Goal: Browse casually

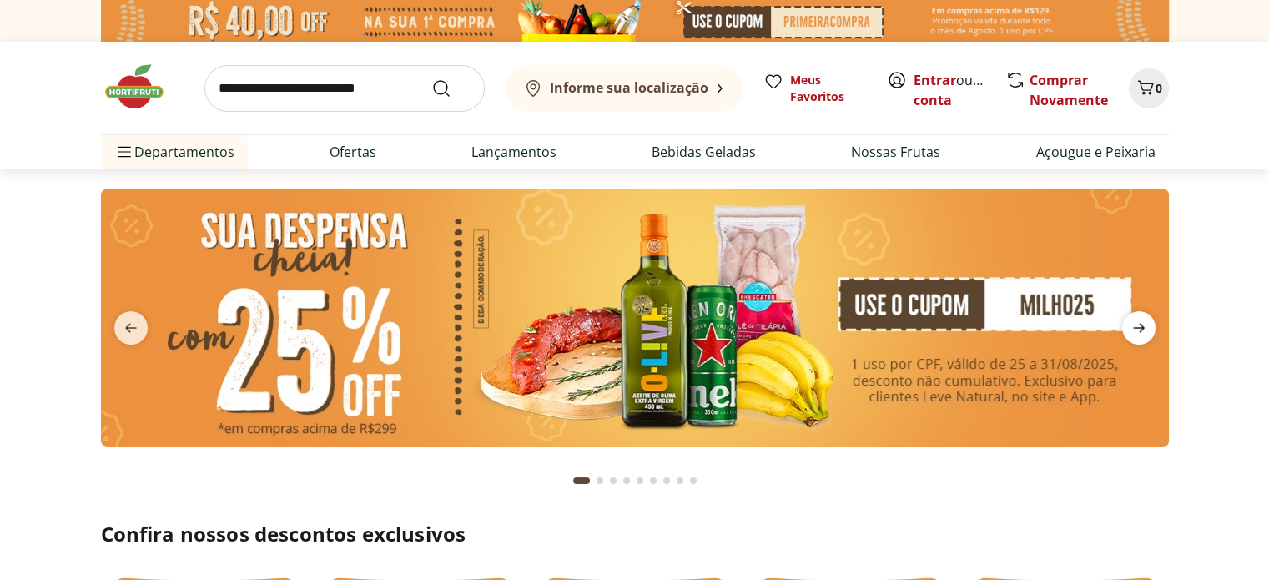
click at [1138, 333] on icon "next" at bounding box center [1138, 328] width 20 height 20
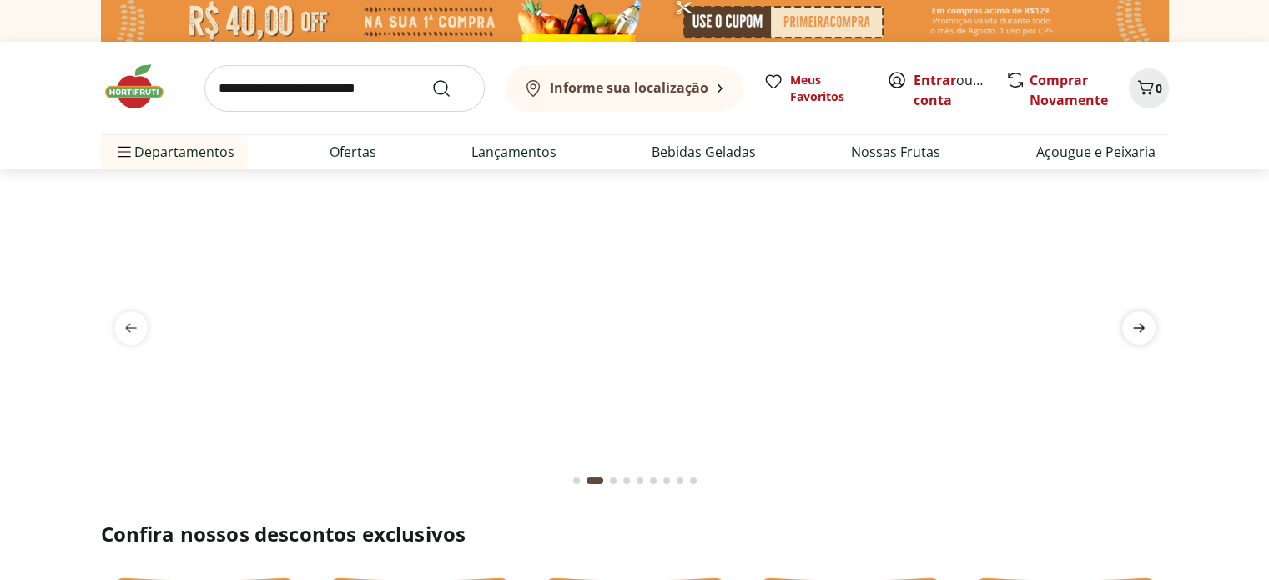
click at [1138, 333] on icon "next" at bounding box center [1138, 328] width 20 height 20
click at [124, 334] on icon "previous" at bounding box center [131, 328] width 20 height 20
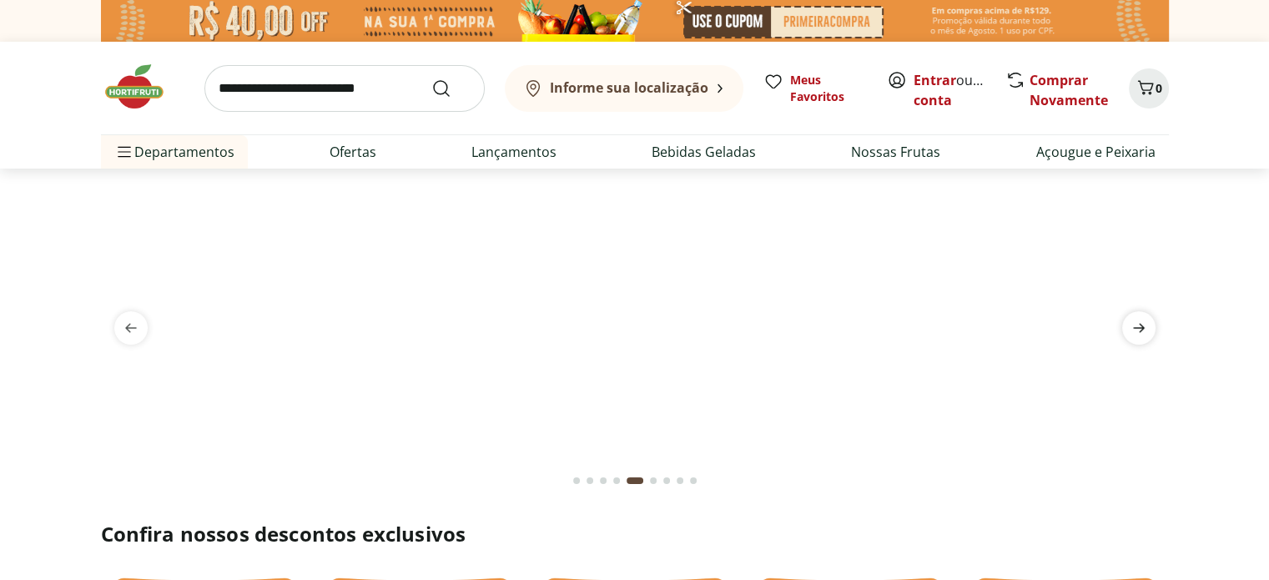
click at [1128, 323] on icon "next" at bounding box center [1138, 328] width 20 height 20
click at [123, 328] on icon "previous" at bounding box center [131, 328] width 20 height 20
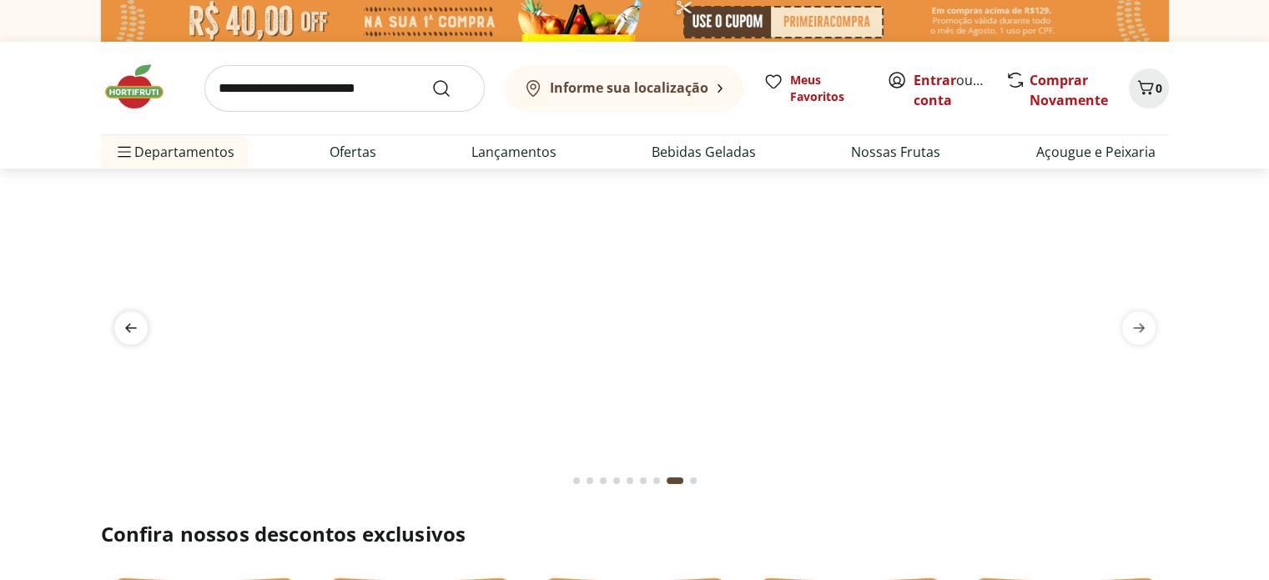
click at [123, 328] on icon "previous" at bounding box center [131, 328] width 20 height 20
click at [1128, 332] on icon "next" at bounding box center [1138, 328] width 20 height 20
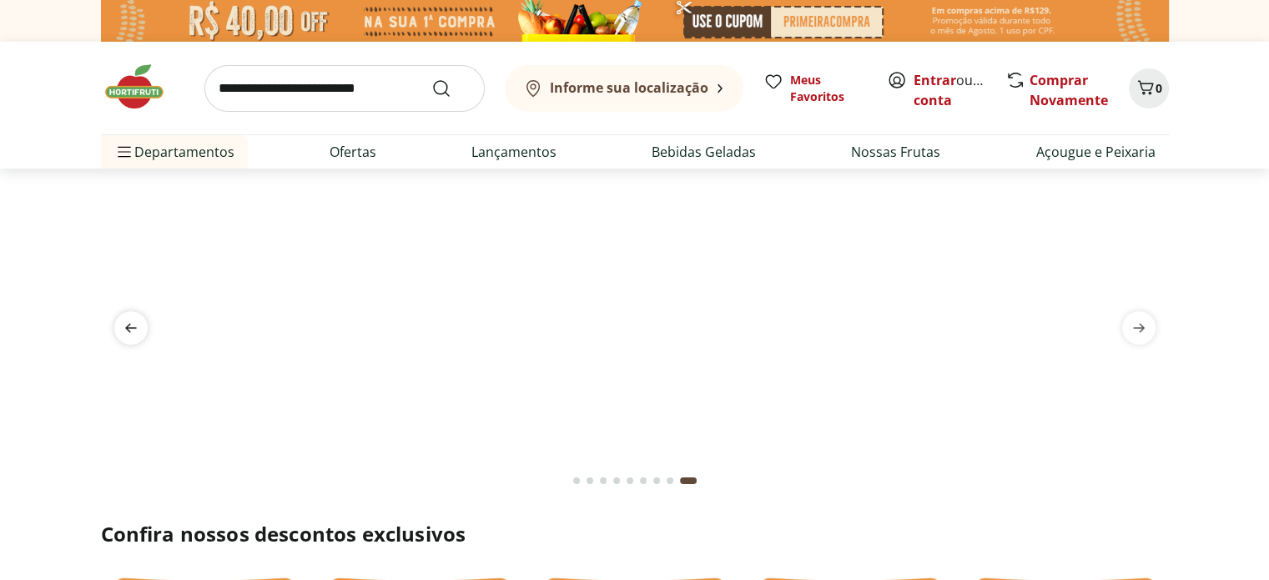
click at [131, 334] on icon "previous" at bounding box center [131, 328] width 20 height 20
click at [480, 188] on img at bounding box center [634, 188] width 1068 height 0
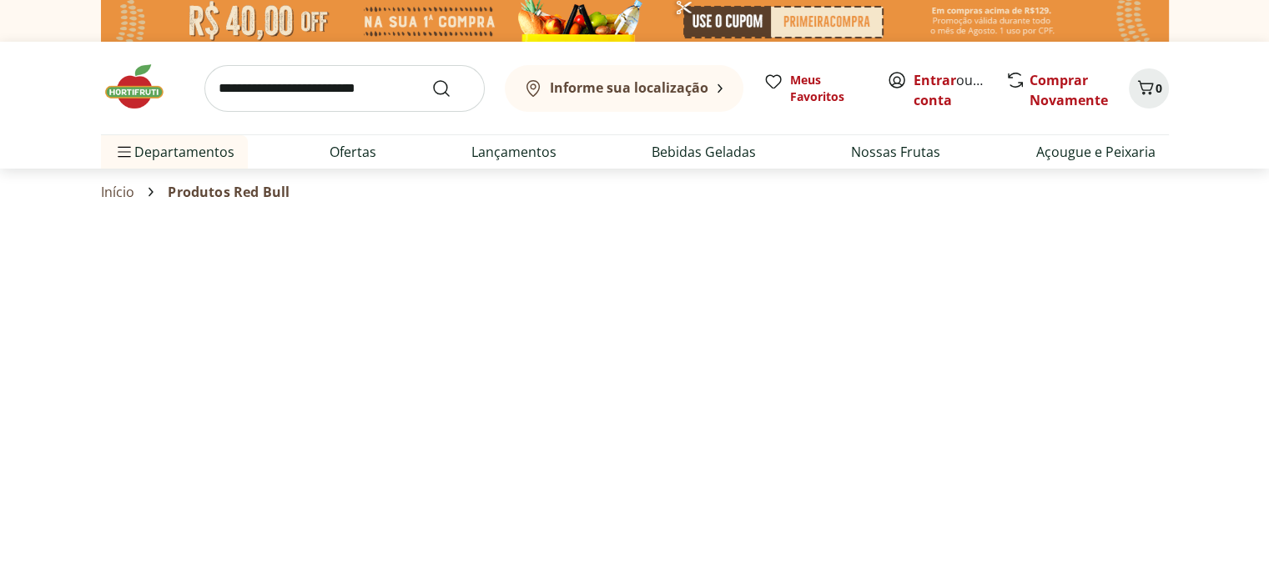
select select "**********"
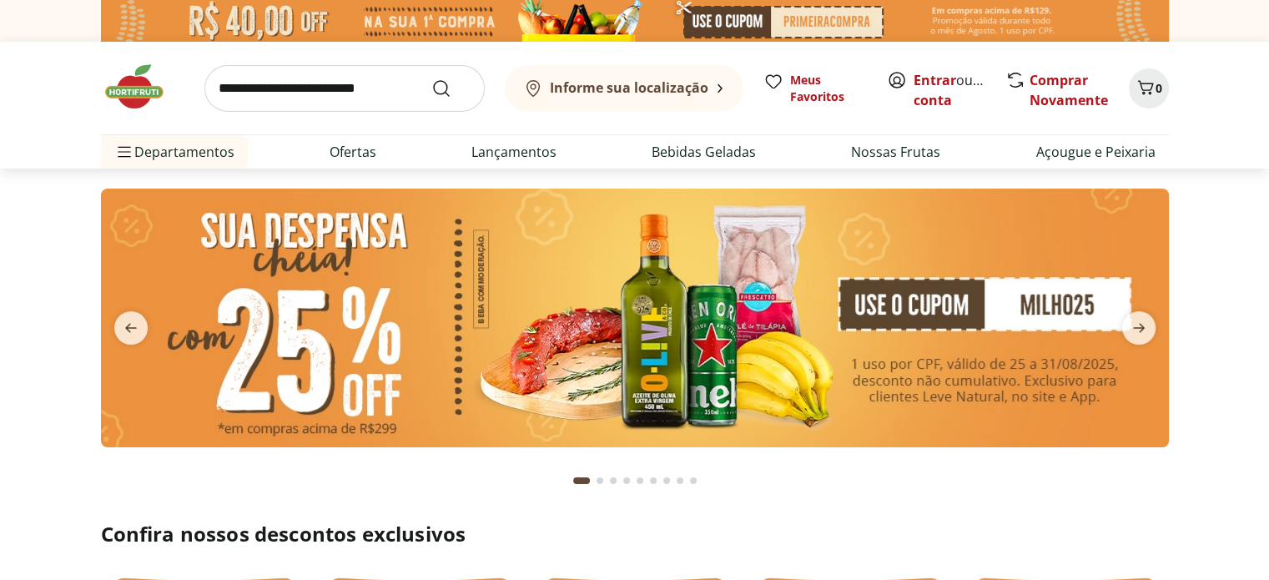
click at [683, 329] on img at bounding box center [635, 317] width 1068 height 259
click at [724, 334] on img at bounding box center [635, 317] width 1068 height 259
click at [761, 262] on img at bounding box center [635, 317] width 1068 height 259
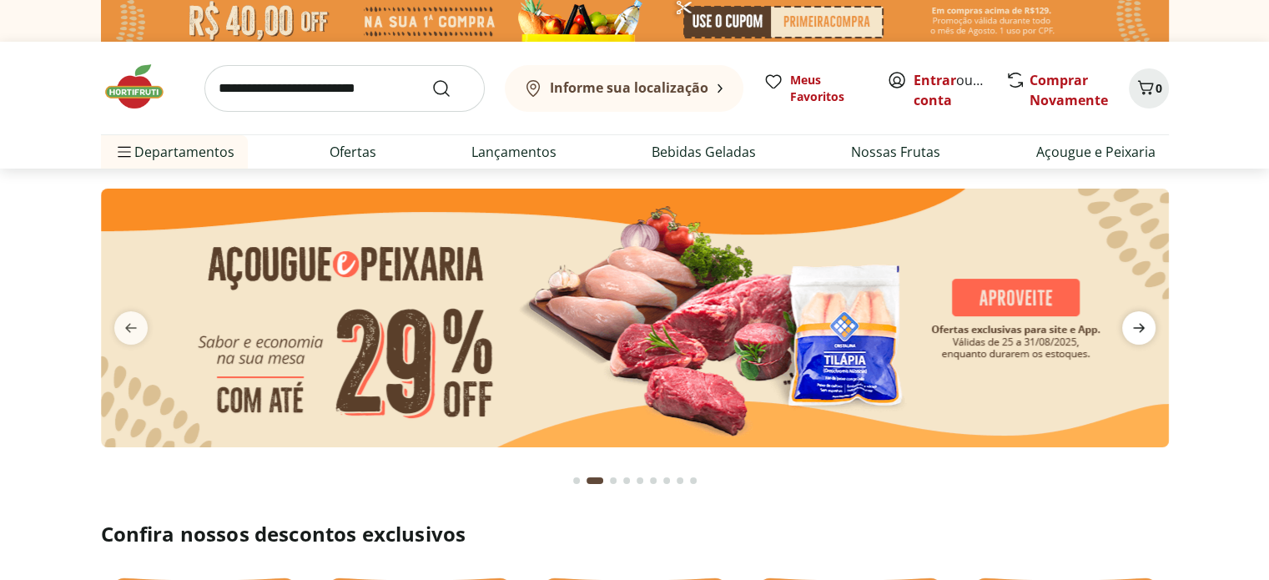
click at [1122, 339] on span "next" at bounding box center [1138, 327] width 33 height 33
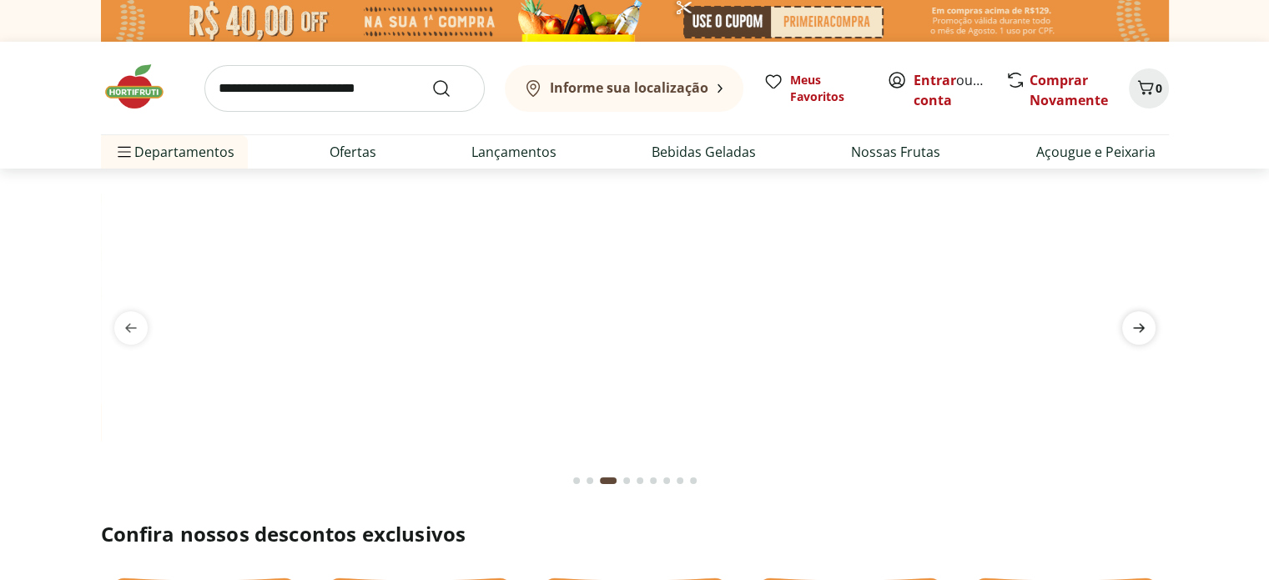
click at [1122, 339] on span "next" at bounding box center [1138, 327] width 33 height 33
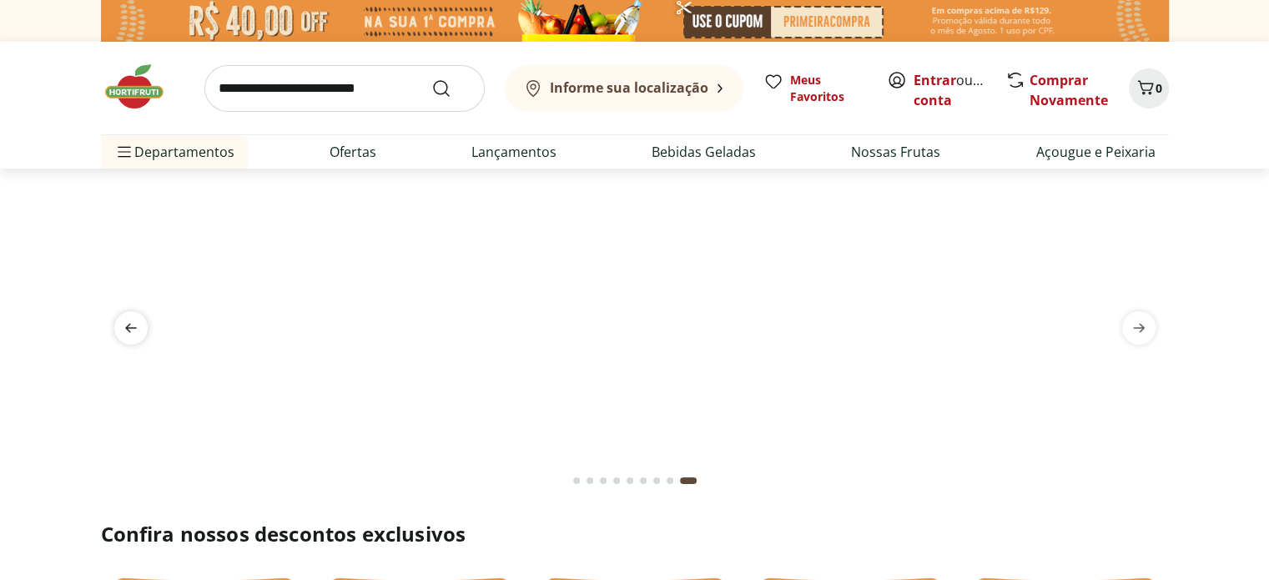
click at [131, 333] on icon "previous" at bounding box center [131, 328] width 20 height 20
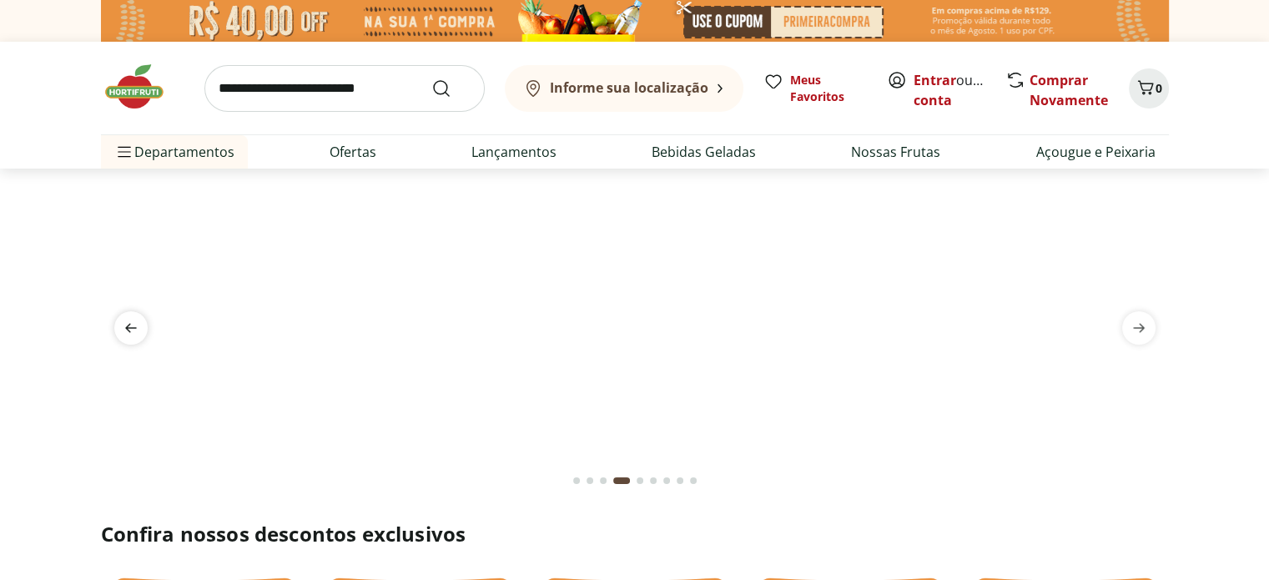
click at [131, 333] on icon "previous" at bounding box center [131, 328] width 20 height 20
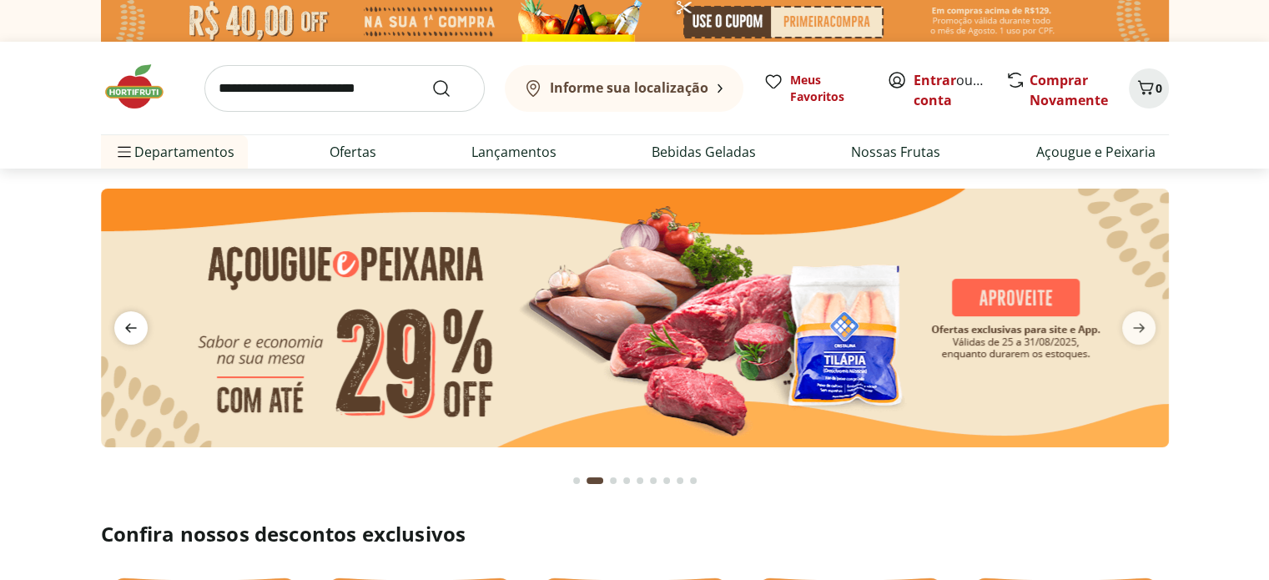
click at [131, 333] on icon "previous" at bounding box center [131, 328] width 20 height 20
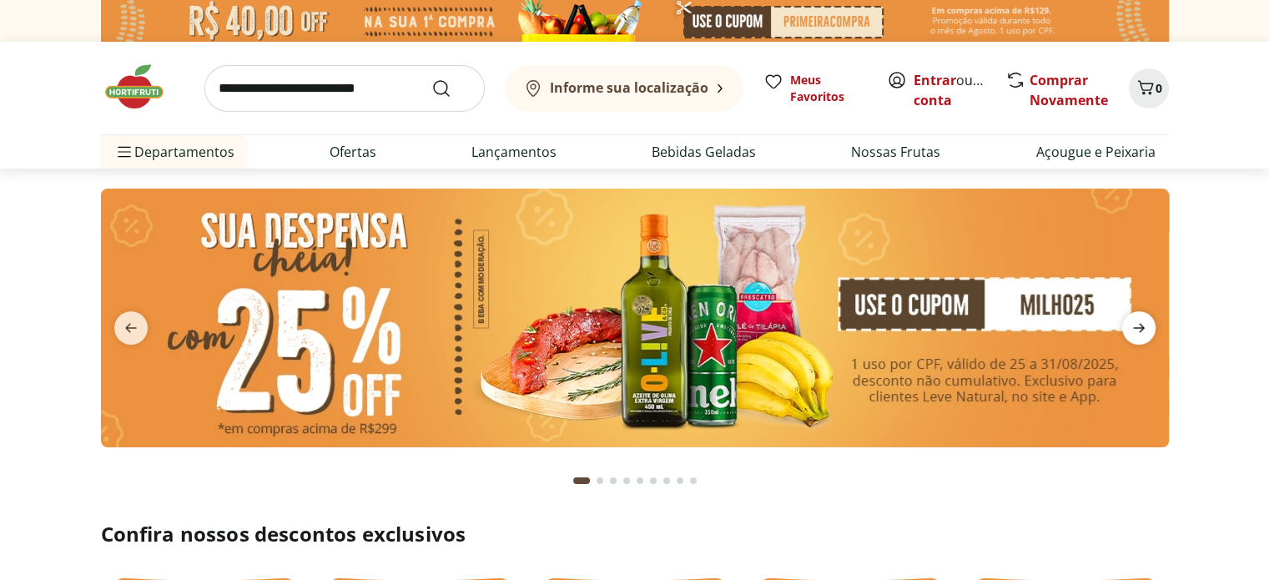
click at [1138, 332] on icon "next" at bounding box center [1139, 328] width 12 height 9
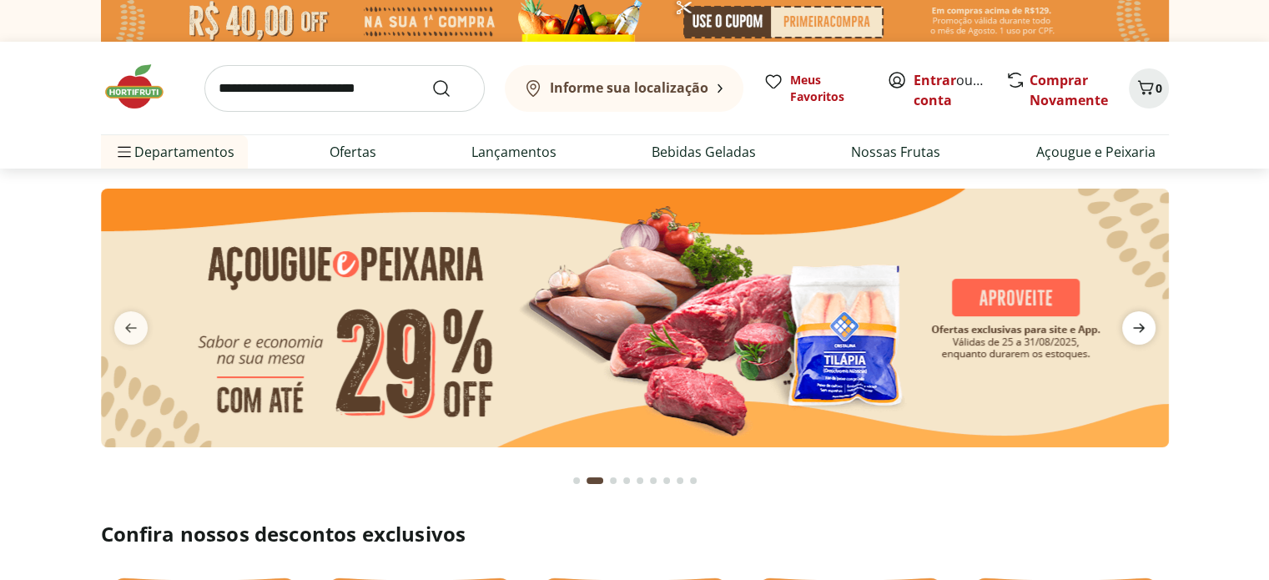
click at [1138, 332] on icon "next" at bounding box center [1139, 328] width 12 height 9
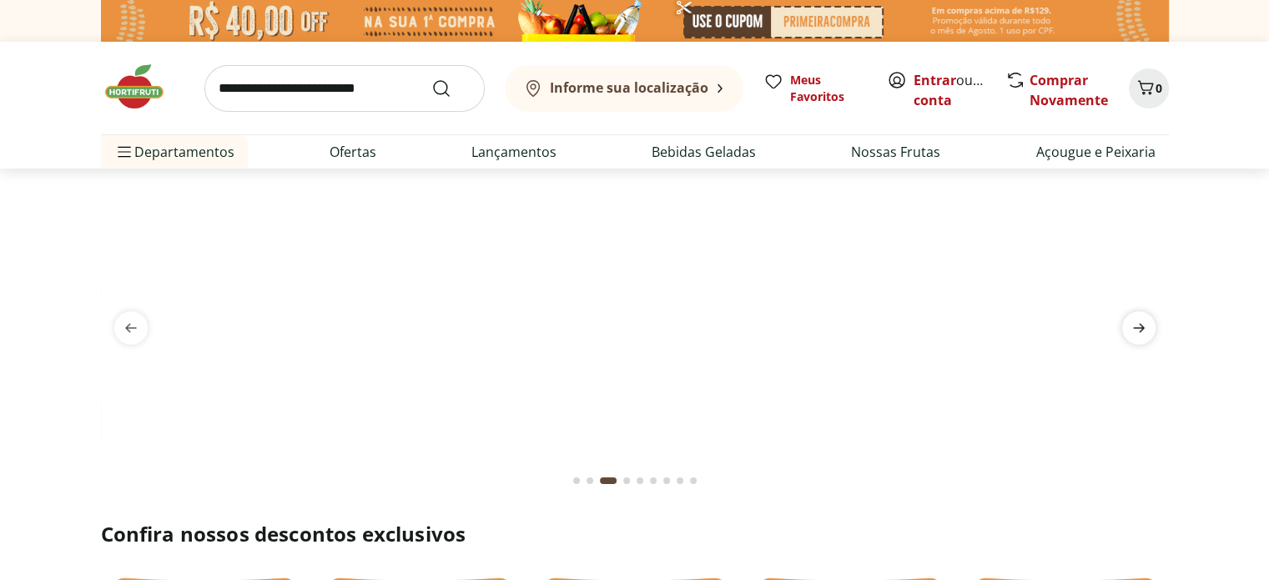
click at [1138, 332] on icon "next" at bounding box center [1139, 328] width 12 height 9
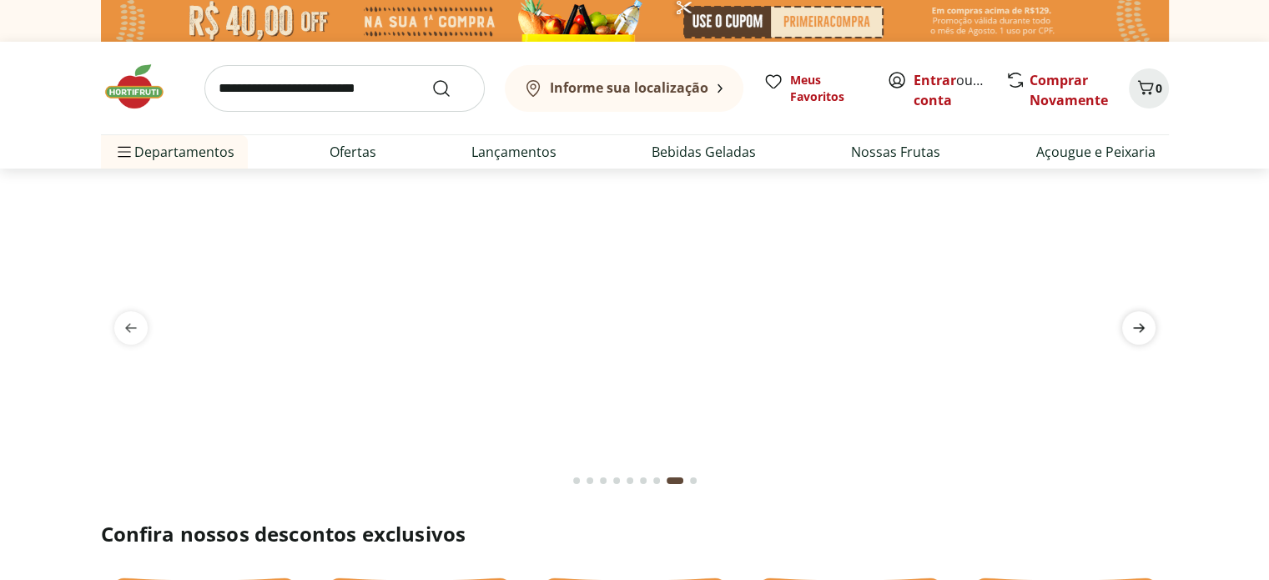
click at [1138, 332] on icon "next" at bounding box center [1139, 328] width 12 height 9
click at [119, 328] on span "previous" at bounding box center [130, 327] width 33 height 33
